Goal: Task Accomplishment & Management: Manage account settings

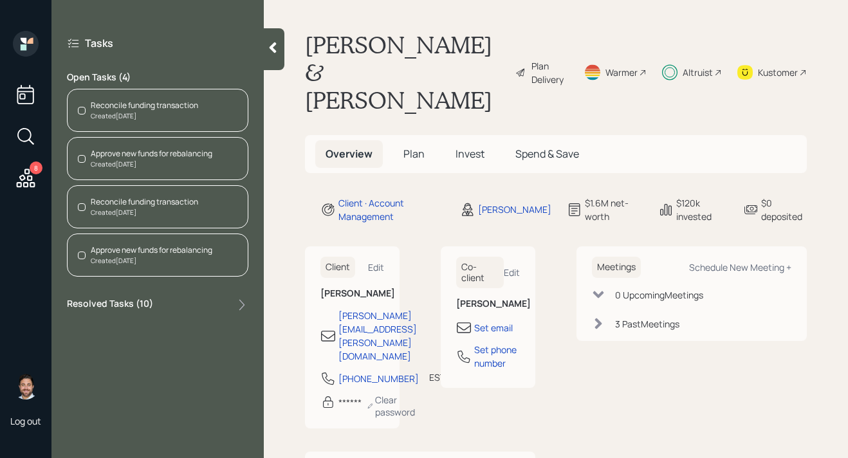
click at [146, 102] on div "Reconcile funding transaction" at bounding box center [144, 106] width 107 height 12
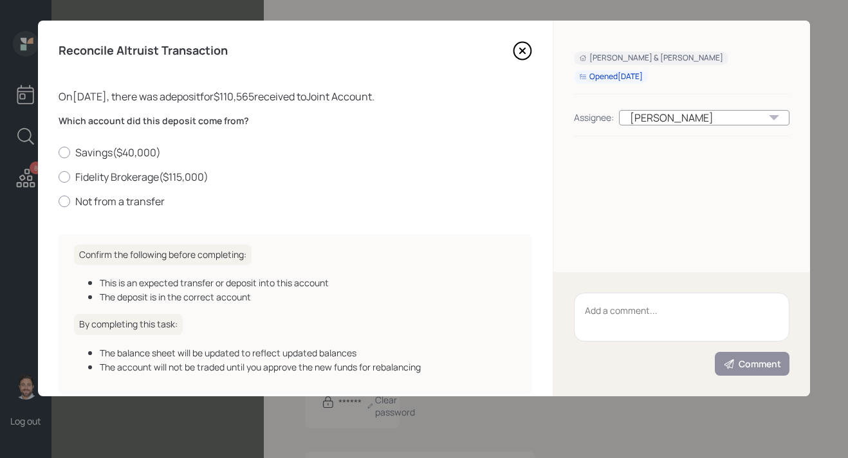
click at [521, 52] on icon at bounding box center [522, 50] width 5 height 5
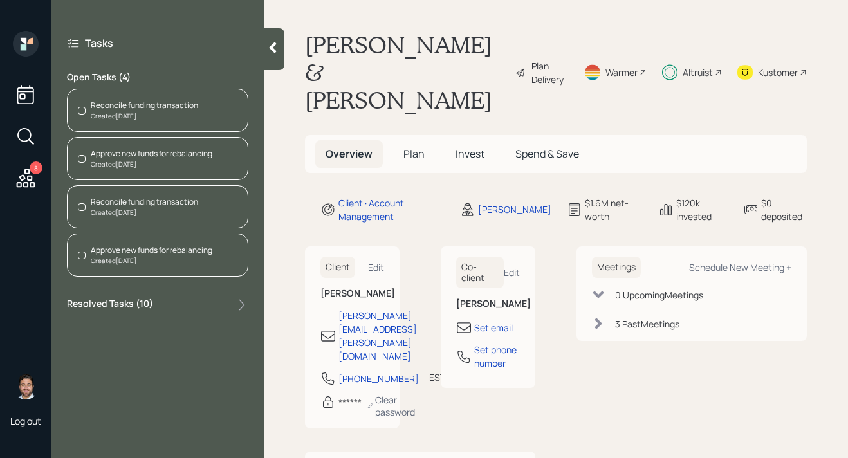
click at [200, 209] on div "Reconcile funding transaction Created Today" at bounding box center [157, 206] width 181 height 43
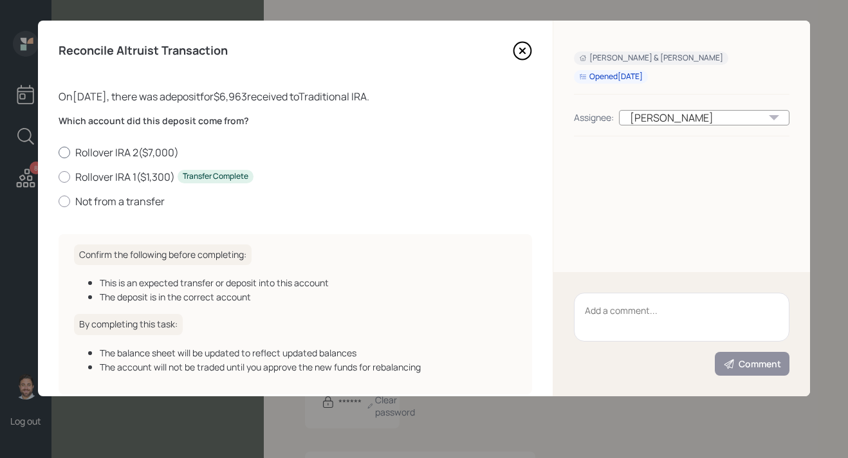
click at [88, 153] on label "Rollover IRA 2 ( $7,000 )" at bounding box center [296, 152] width 474 height 14
click at [59, 152] on input "Rollover IRA 2 ( $7,000 )" at bounding box center [58, 152] width 1 height 1
radio input "true"
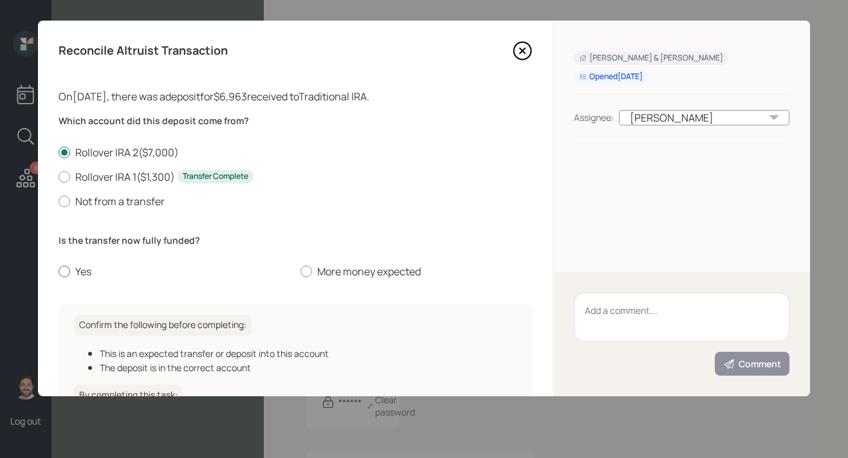
click at [80, 274] on label "Yes" at bounding box center [175, 271] width 232 height 14
click at [59, 272] on input "Yes" at bounding box center [58, 272] width 1 height 1
radio input "true"
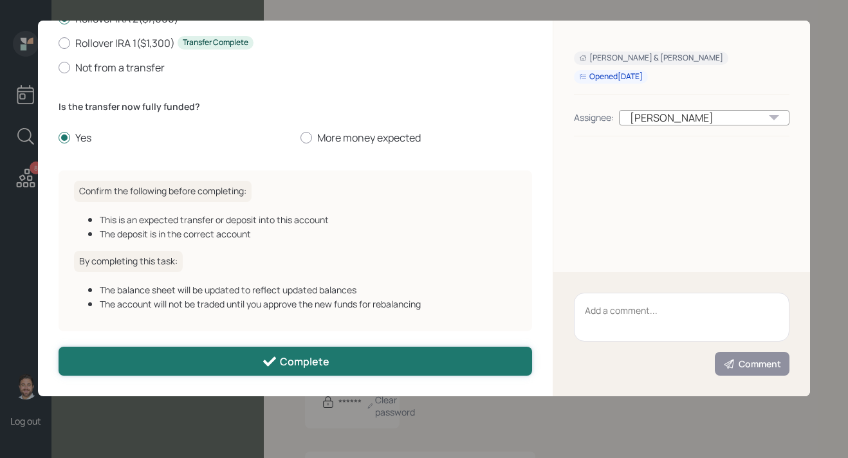
click at [156, 363] on button "Complete" at bounding box center [296, 361] width 474 height 29
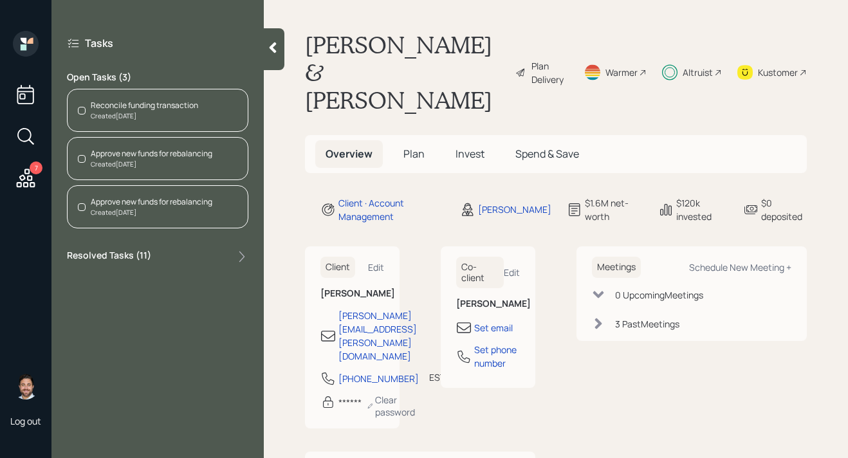
click at [171, 121] on div "Reconcile funding transaction Created Today" at bounding box center [157, 110] width 181 height 43
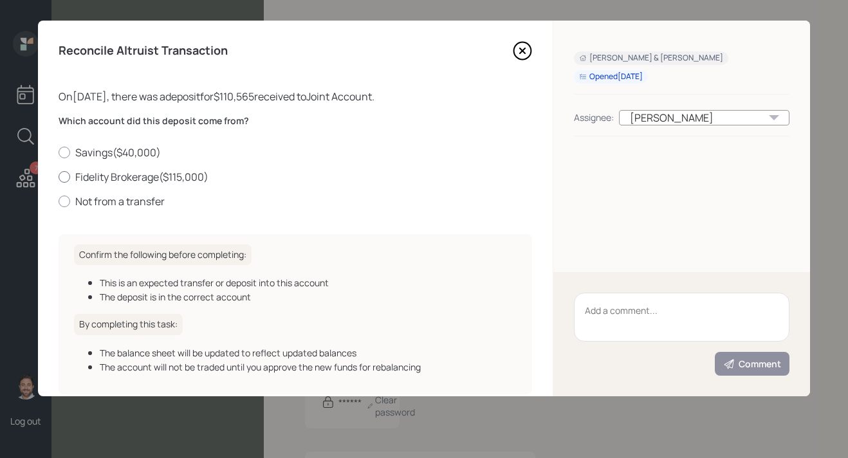
click at [147, 178] on label "Fidelity Brokerage ( $115,000 )" at bounding box center [296, 177] width 474 height 14
click at [59, 177] on input "Fidelity Brokerage ( $115,000 )" at bounding box center [58, 176] width 1 height 1
radio input "true"
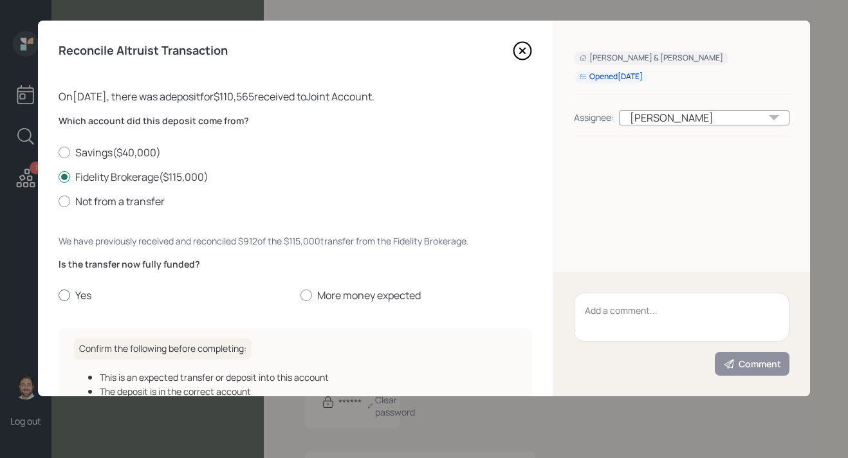
click at [78, 298] on label "Yes" at bounding box center [175, 295] width 232 height 14
click at [59, 296] on input "Yes" at bounding box center [58, 295] width 1 height 1
radio input "true"
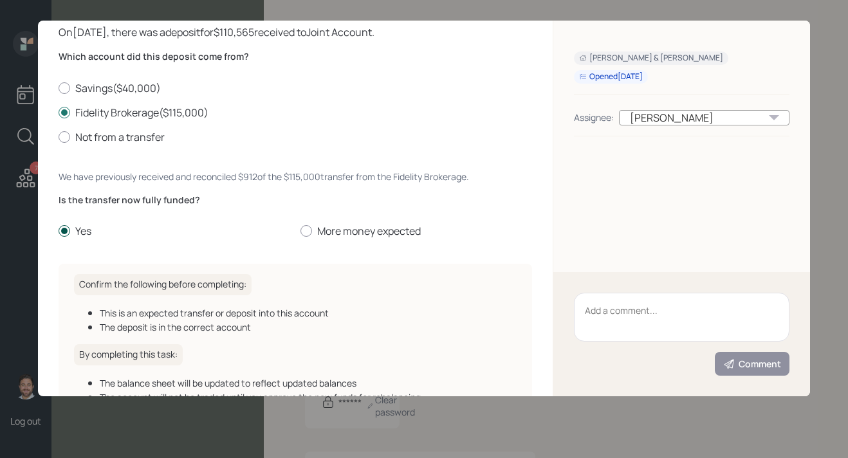
scroll to position [158, 0]
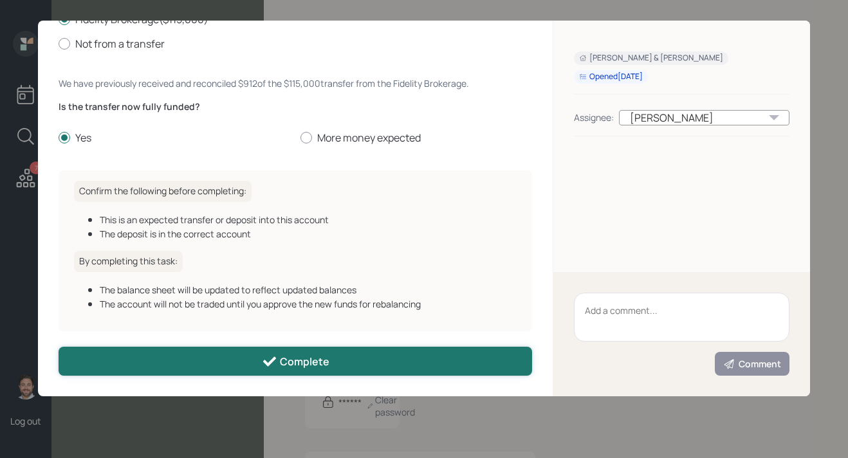
click at [155, 364] on button "Complete" at bounding box center [296, 361] width 474 height 29
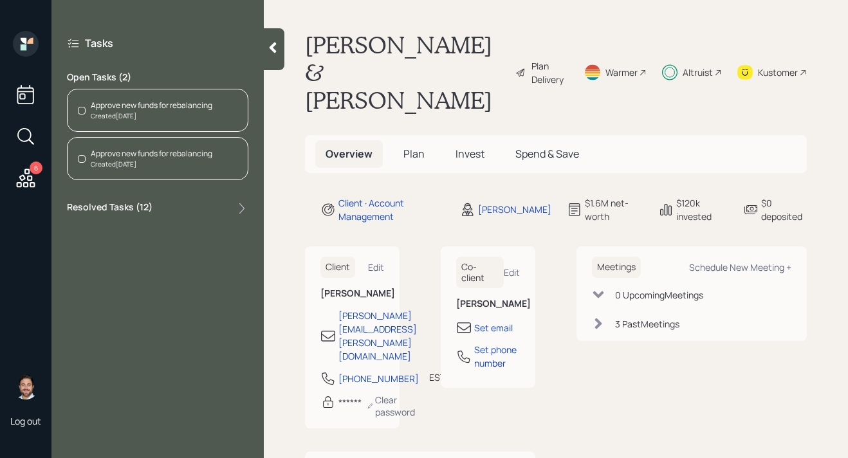
click at [158, 116] on div "Created Today" at bounding box center [152, 116] width 122 height 10
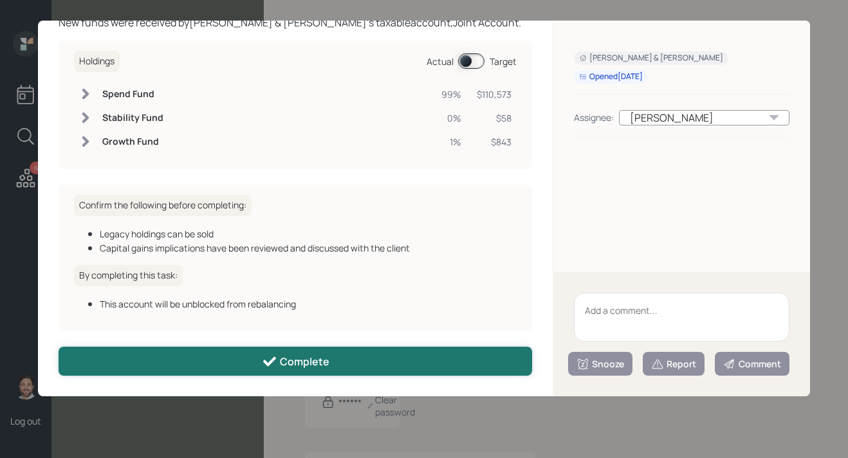
click at [177, 366] on button "Complete" at bounding box center [296, 361] width 474 height 29
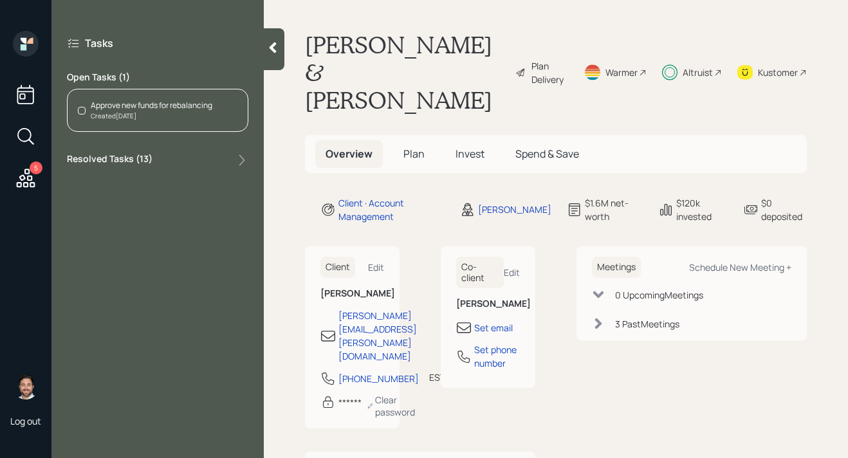
click at [149, 125] on div "Approve new funds for rebalancing Created Today" at bounding box center [157, 110] width 181 height 43
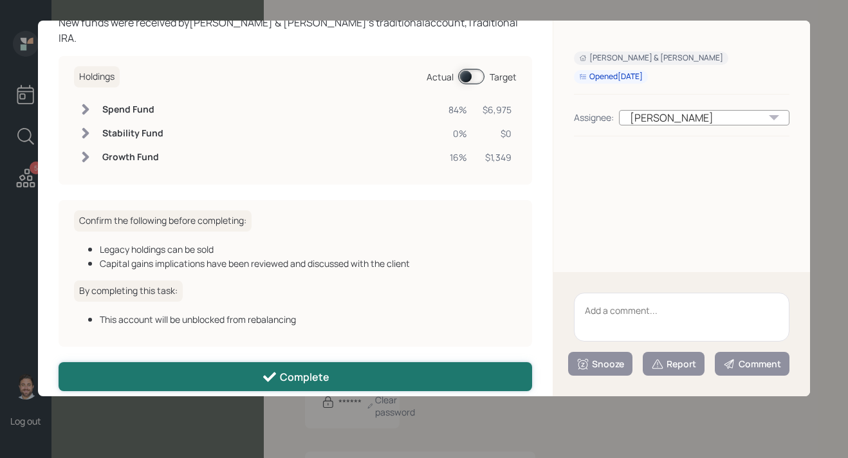
click at [228, 362] on button "Complete" at bounding box center [296, 376] width 474 height 29
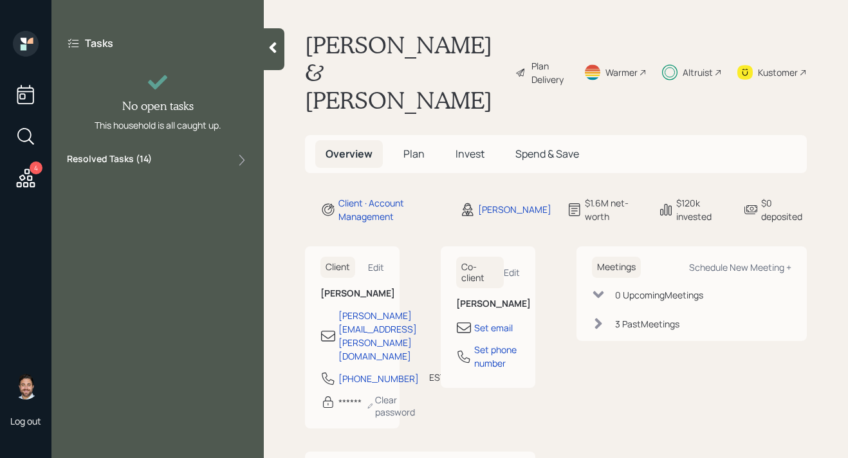
click at [774, 66] on div "Kustomer" at bounding box center [778, 73] width 40 height 14
click at [35, 177] on icon at bounding box center [25, 178] width 23 height 23
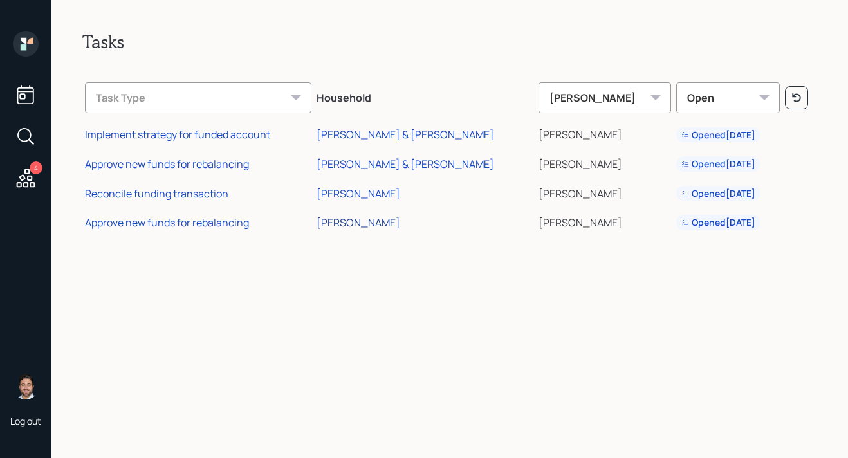
click at [398, 221] on div "[PERSON_NAME]" at bounding box center [359, 223] width 84 height 14
